Goal: Complete application form

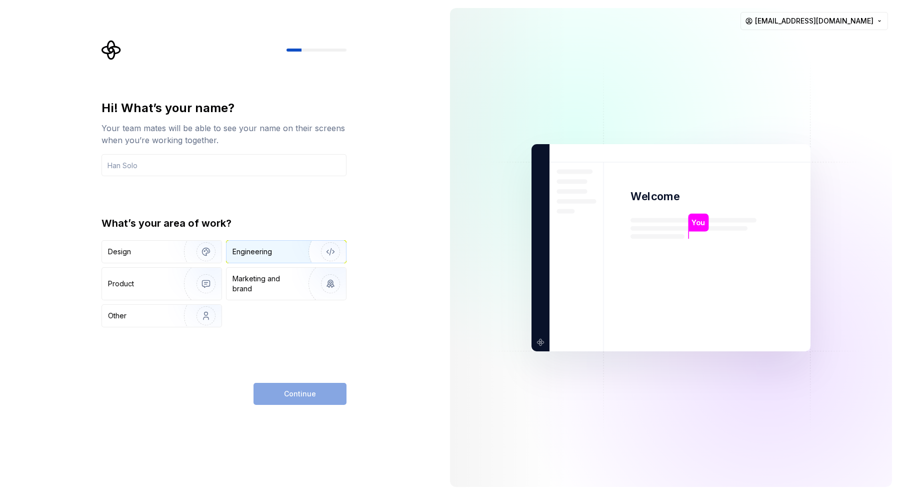
click at [258, 254] on div "Engineering" at bounding box center [253, 252] width 40 height 10
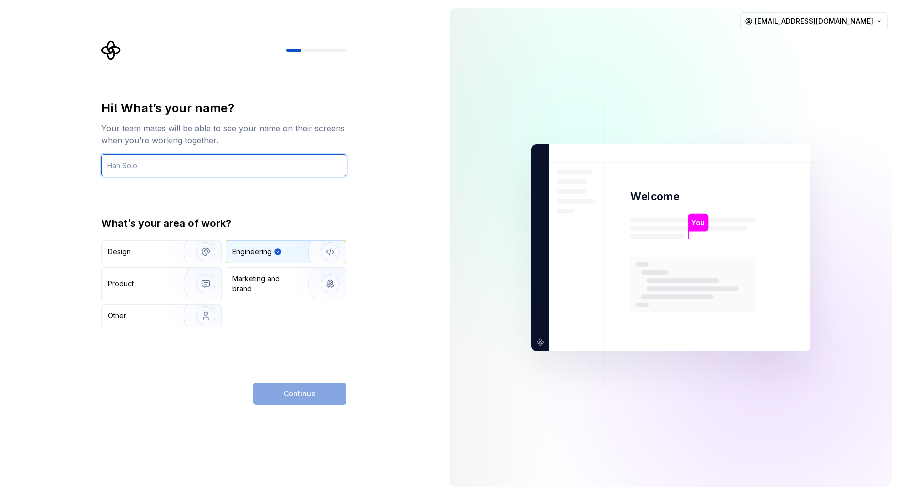
click at [148, 164] on input "text" at bounding box center [224, 165] width 245 height 22
type input "Zulu"
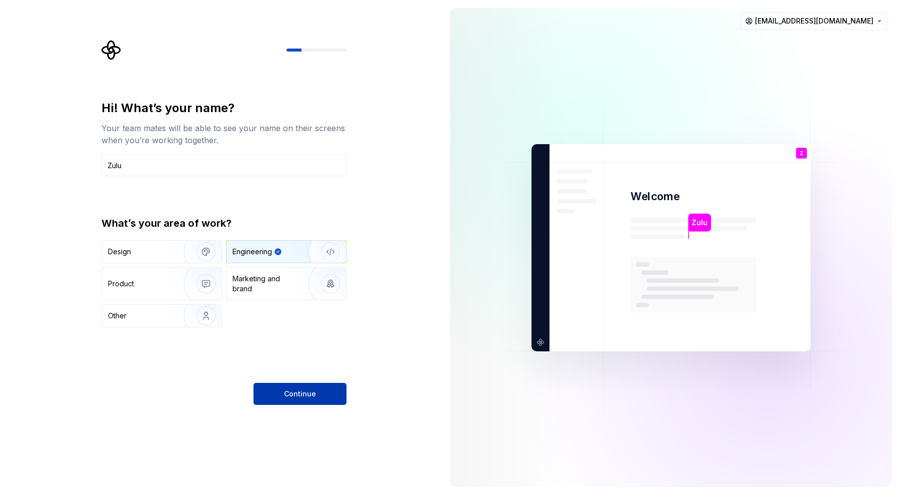
click at [299, 392] on span "Continue" at bounding box center [300, 394] width 32 height 10
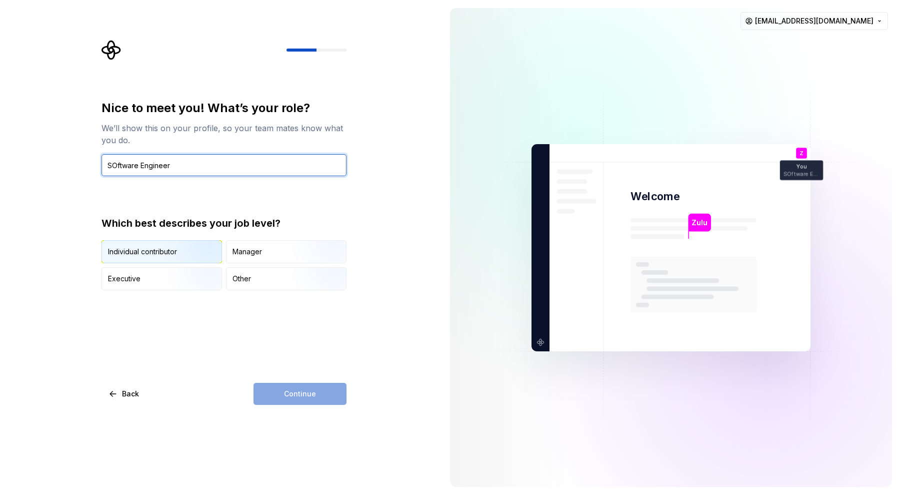
type input "SOftware Engineer"
click at [191, 253] on img "button" at bounding box center [198, 264] width 64 height 67
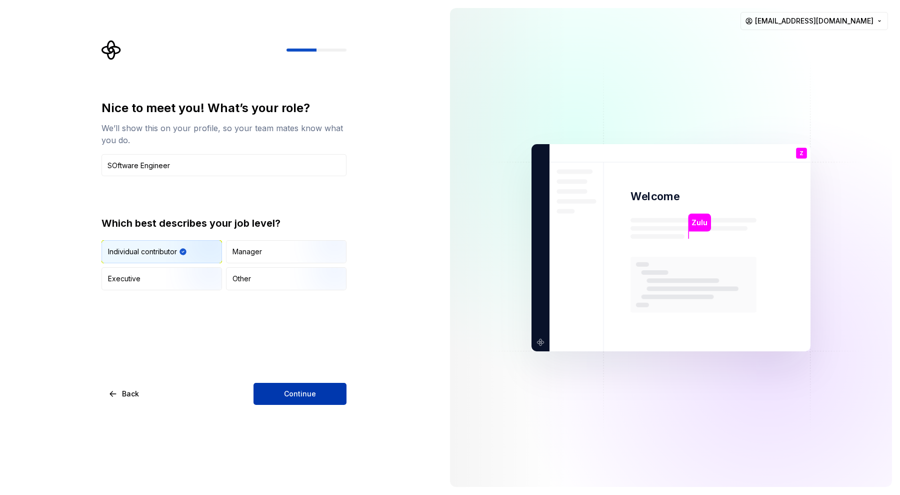
click at [308, 393] on span "Continue" at bounding box center [300, 394] width 32 height 10
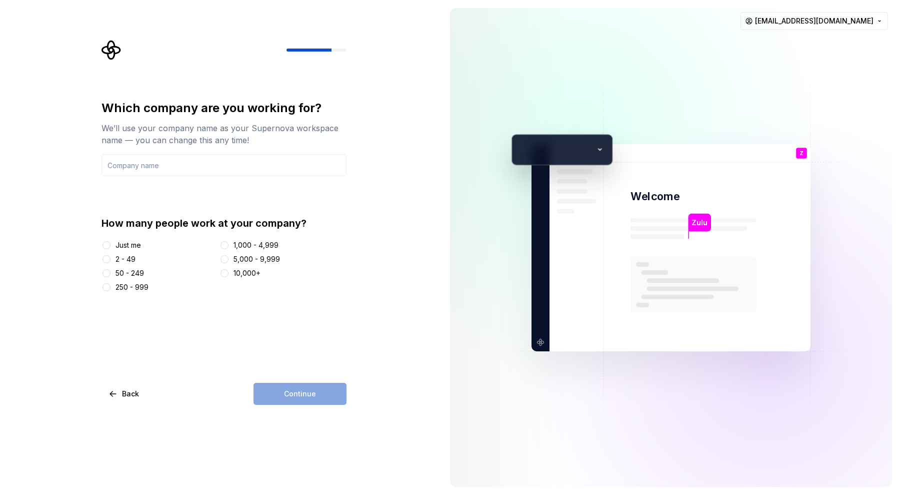
click at [116, 270] on div "50 - 249" at bounding box center [130, 273] width 29 height 10
click at [111, 270] on button "50 - 249" at bounding box center [107, 273] width 8 height 8
click at [326, 397] on div "Continue" at bounding box center [300, 394] width 93 height 22
click at [179, 170] on input "text" at bounding box center [224, 165] width 245 height 22
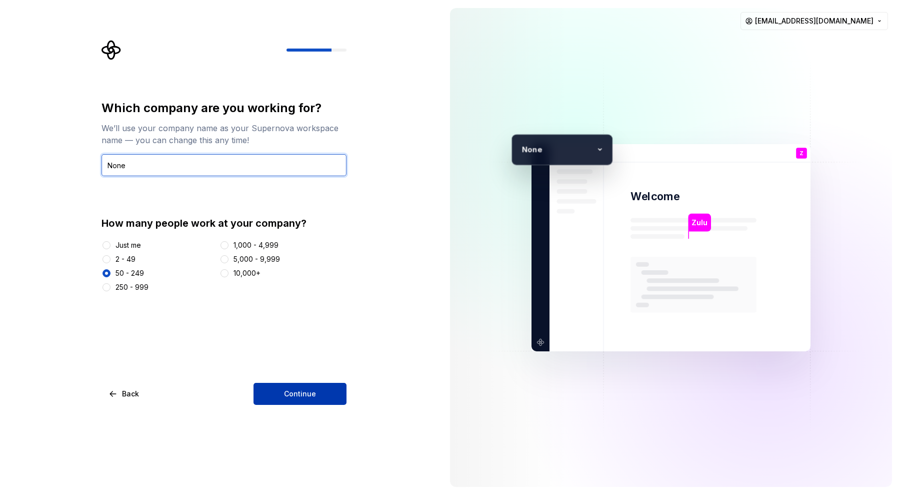
type input "None"
click at [320, 394] on button "Continue" at bounding box center [300, 394] width 93 height 22
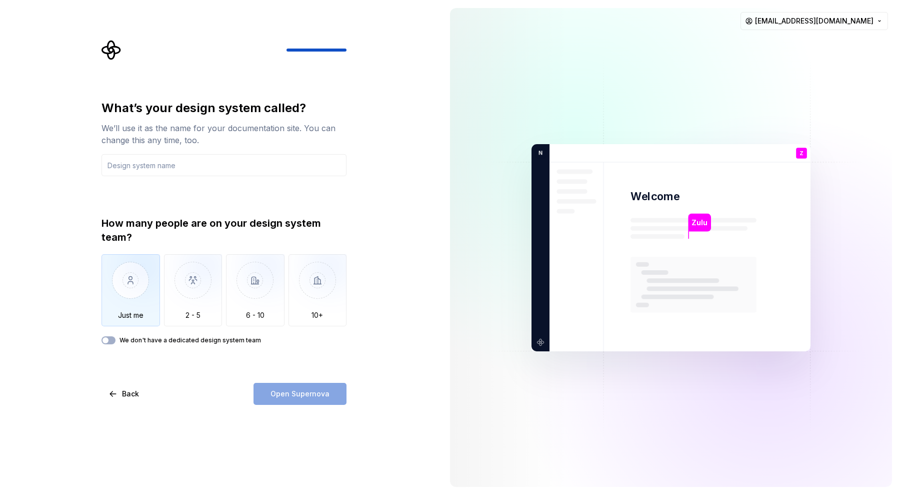
click at [132, 286] on img "button" at bounding box center [131, 287] width 59 height 67
click at [319, 398] on div "Open Supernova" at bounding box center [300, 394] width 93 height 22
click at [109, 341] on icon "button" at bounding box center [106, 340] width 8 height 6
click at [315, 394] on div "Open Supernova" at bounding box center [300, 394] width 93 height 22
click at [172, 176] on div "What’s your design system called? We’ll use it as the name for your documentati…" at bounding box center [224, 222] width 245 height 244
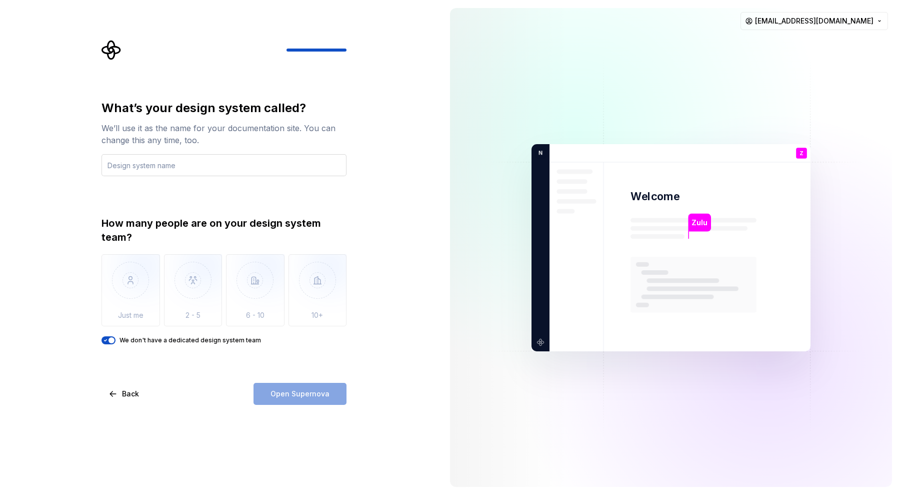
click at [177, 170] on input "text" at bounding box center [224, 165] width 245 height 22
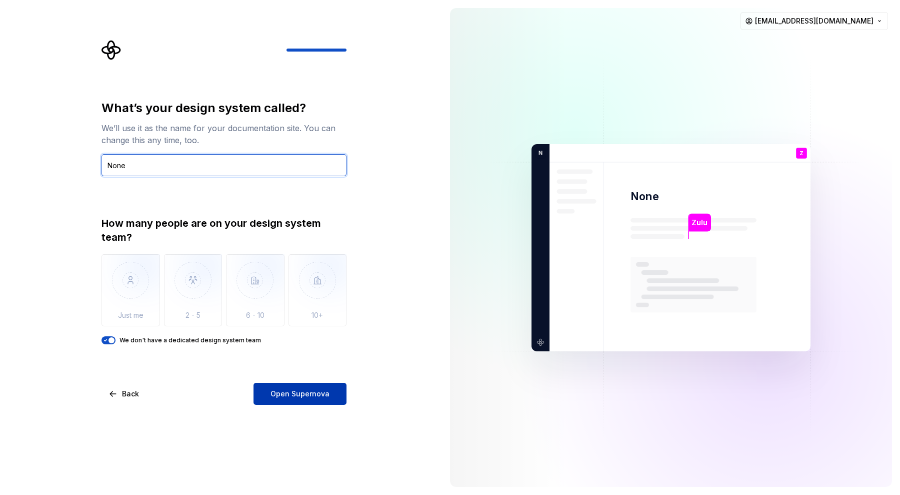
type input "None"
click at [311, 393] on span "Open Supernova" at bounding box center [300, 394] width 59 height 10
